Goal: Complete application form: Complete application form

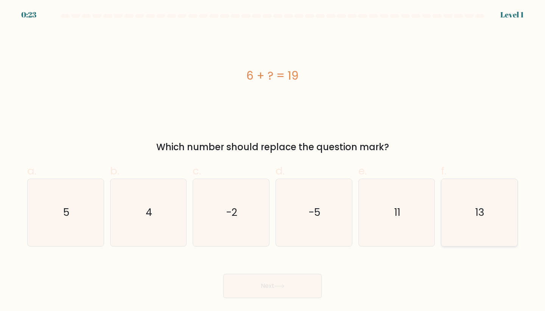
click at [472, 214] on icon "13" at bounding box center [479, 212] width 67 height 67
click at [273, 160] on input "f. 13" at bounding box center [273, 157] width 0 height 5
radio input "true"
click at [313, 280] on button "Next" at bounding box center [272, 285] width 98 height 24
click at [291, 282] on button "Next" at bounding box center [272, 285] width 98 height 24
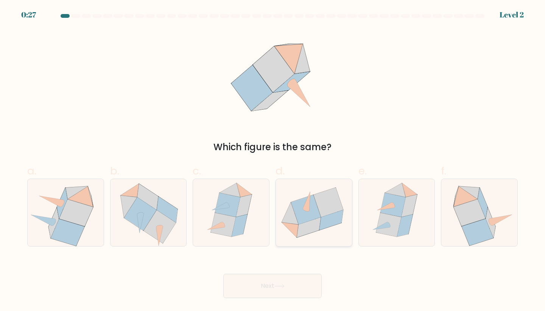
click at [308, 214] on icon at bounding box center [306, 210] width 30 height 30
click at [273, 160] on input "d." at bounding box center [273, 157] width 0 height 5
radio input "true"
click at [288, 286] on button "Next" at bounding box center [272, 285] width 98 height 24
click at [265, 283] on button "Next" at bounding box center [272, 285] width 98 height 24
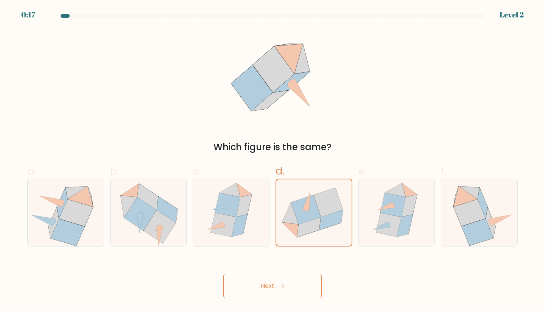
click at [283, 287] on icon at bounding box center [280, 286] width 10 height 4
click at [286, 291] on button "Next" at bounding box center [272, 285] width 98 height 24
click at [313, 203] on icon at bounding box center [306, 209] width 29 height 29
click at [273, 160] on input "d." at bounding box center [273, 157] width 0 height 5
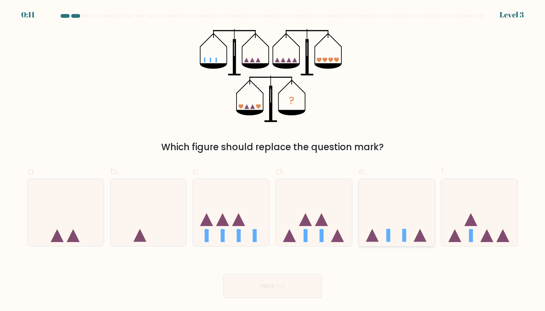
click at [413, 210] on icon at bounding box center [397, 212] width 76 height 63
click at [273, 160] on input "e." at bounding box center [273, 157] width 0 height 5
radio input "true"
click at [303, 286] on div "Next" at bounding box center [273, 276] width 500 height 42
